Goal: Information Seeking & Learning: Learn about a topic

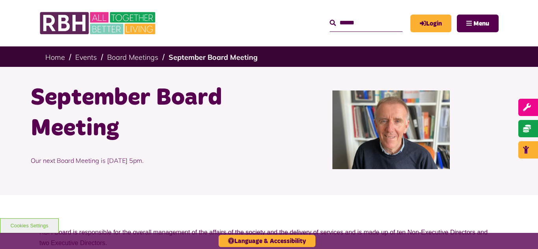
scroll to position [31, 0]
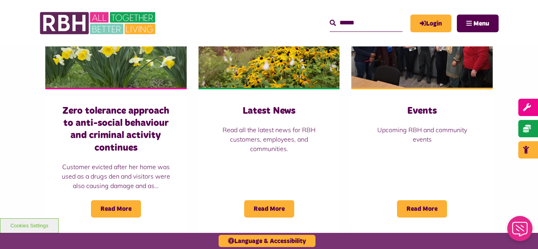
scroll to position [583, 0]
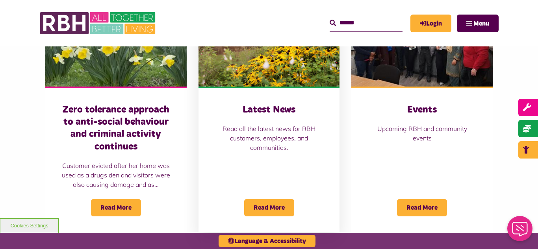
click at [258, 54] on img at bounding box center [268, 42] width 141 height 88
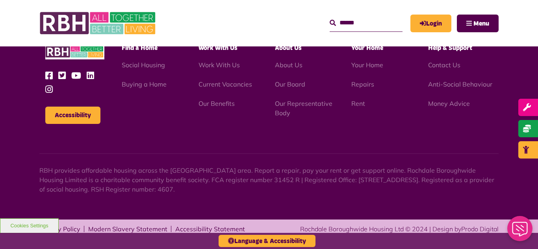
scroll to position [857, 0]
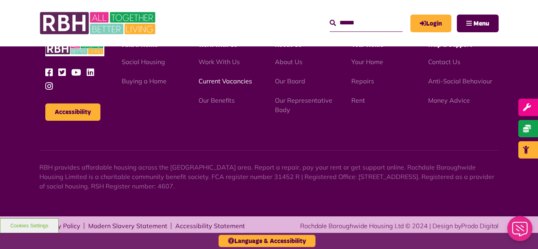
click at [222, 81] on link "Current Vacancies" at bounding box center [225, 81] width 54 height 8
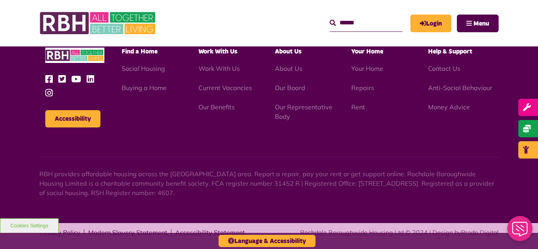
scroll to position [1127, 0]
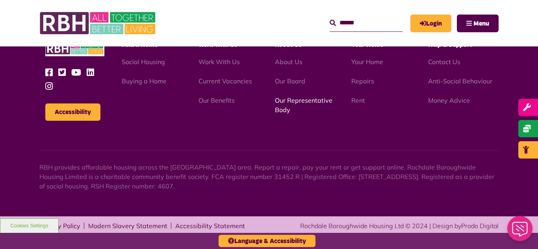
click at [305, 103] on link "Our Representative Body" at bounding box center [303, 104] width 57 height 17
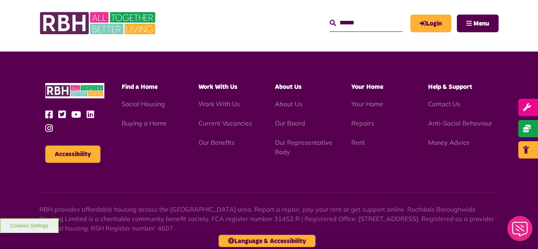
scroll to position [2286, 0]
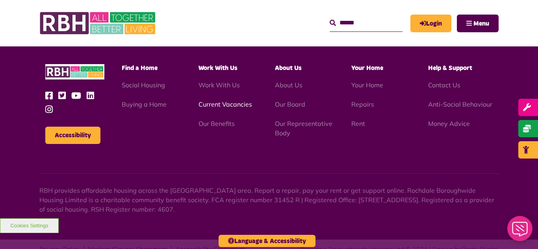
click at [226, 100] on link "Current Vacancies" at bounding box center [225, 104] width 54 height 8
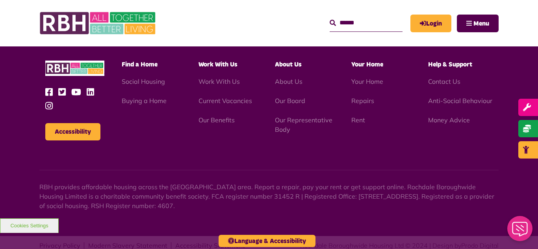
scroll to position [1127, 0]
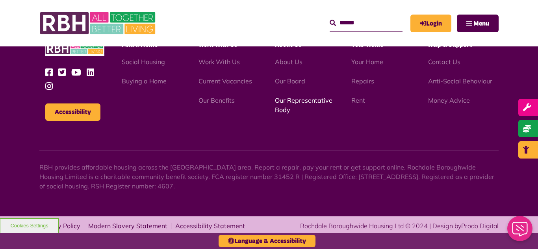
click at [302, 102] on link "Our Representative Body" at bounding box center [303, 104] width 57 height 17
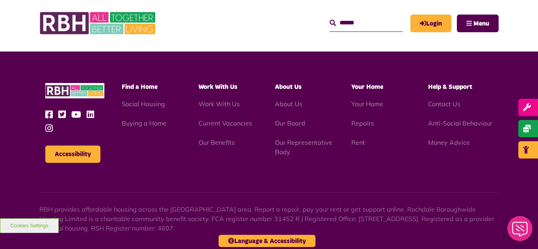
scroll to position [2286, 0]
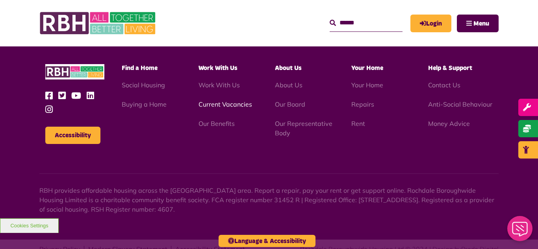
click at [222, 100] on link "Current Vacancies" at bounding box center [225, 104] width 54 height 8
